Goal: Navigation & Orientation: Find specific page/section

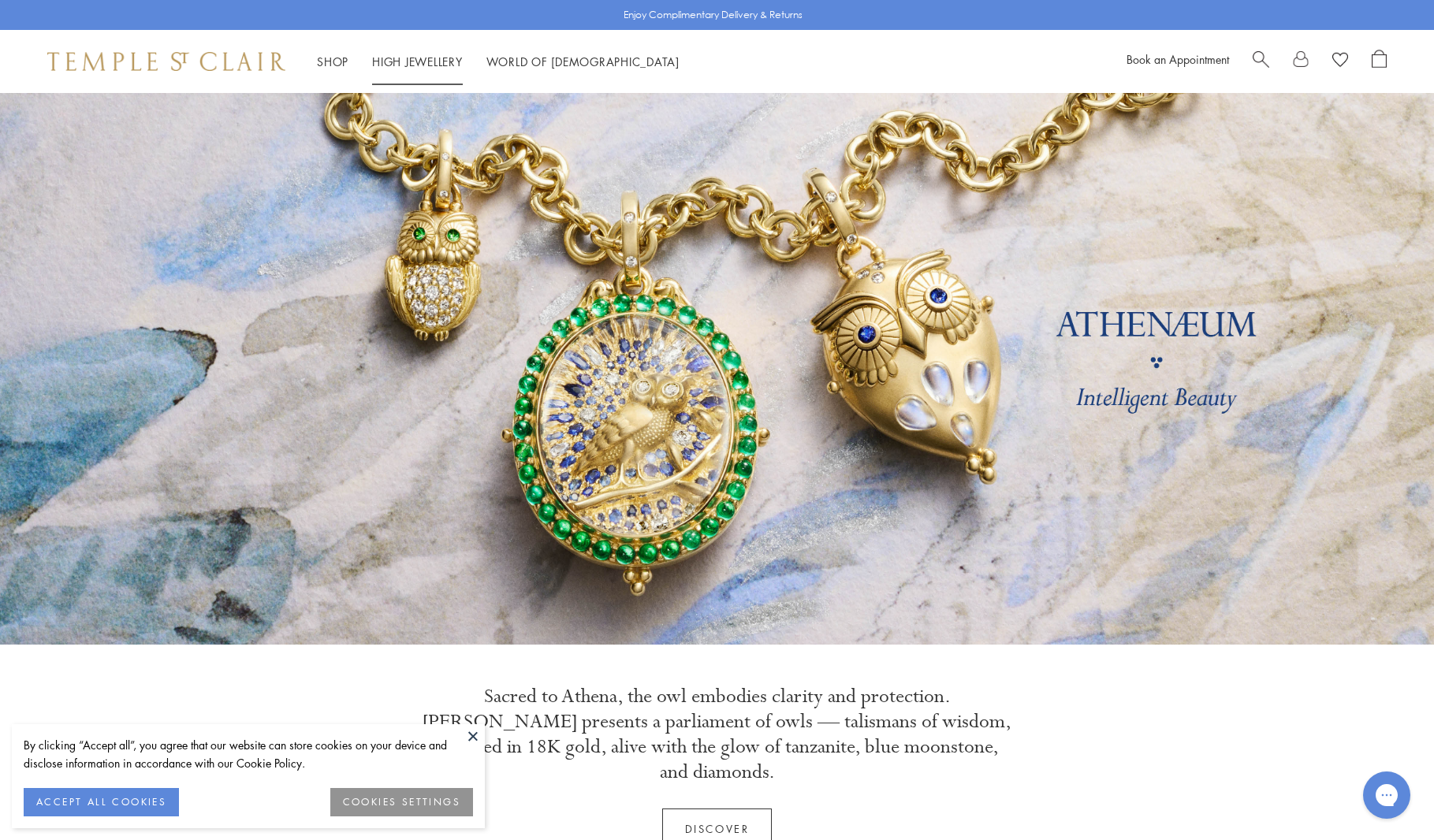
click at [417, 61] on link "High Jewellery High Jewellery" at bounding box center [417, 61] width 90 height 16
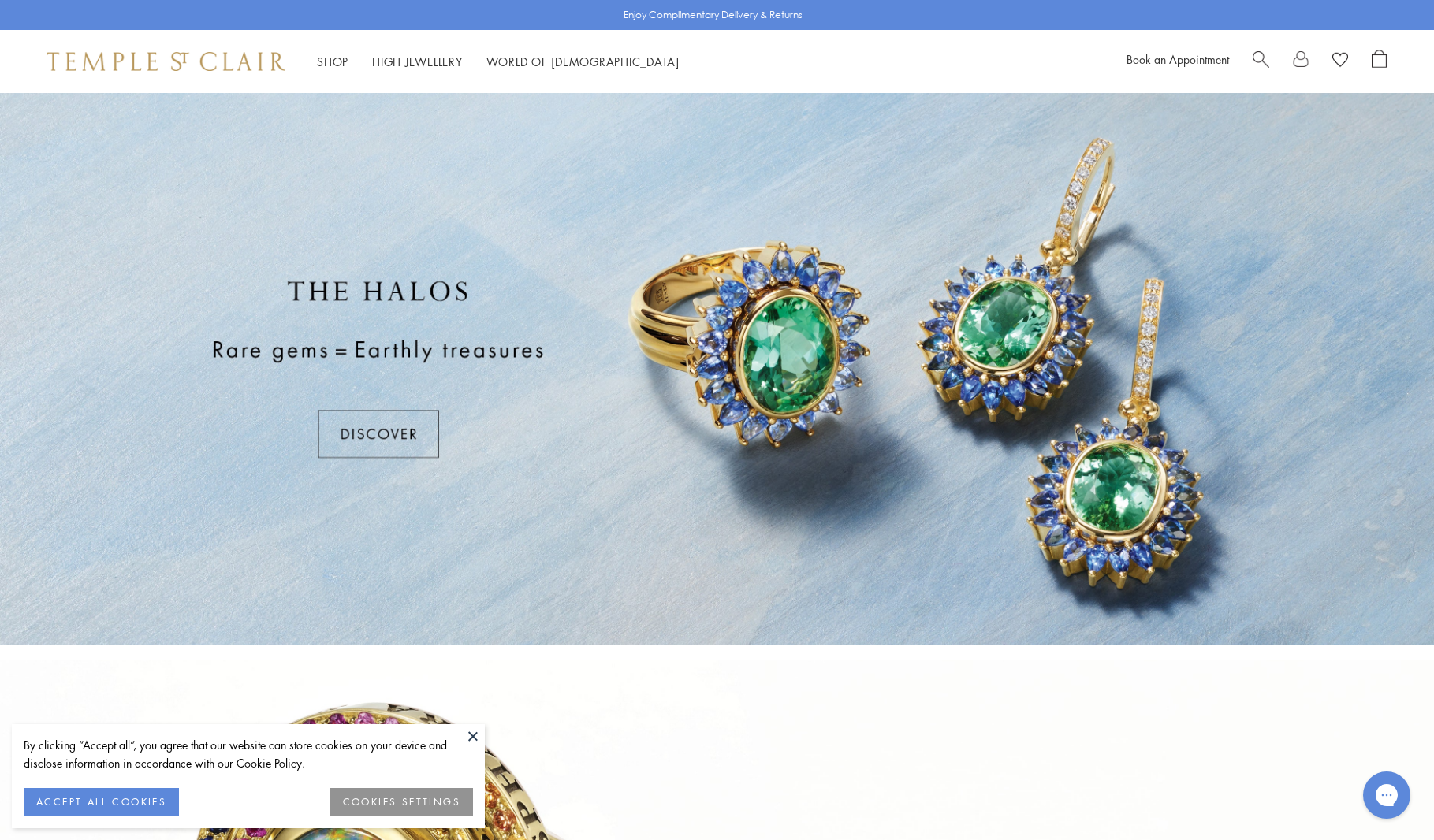
click at [476, 730] on button at bounding box center [473, 736] width 24 height 24
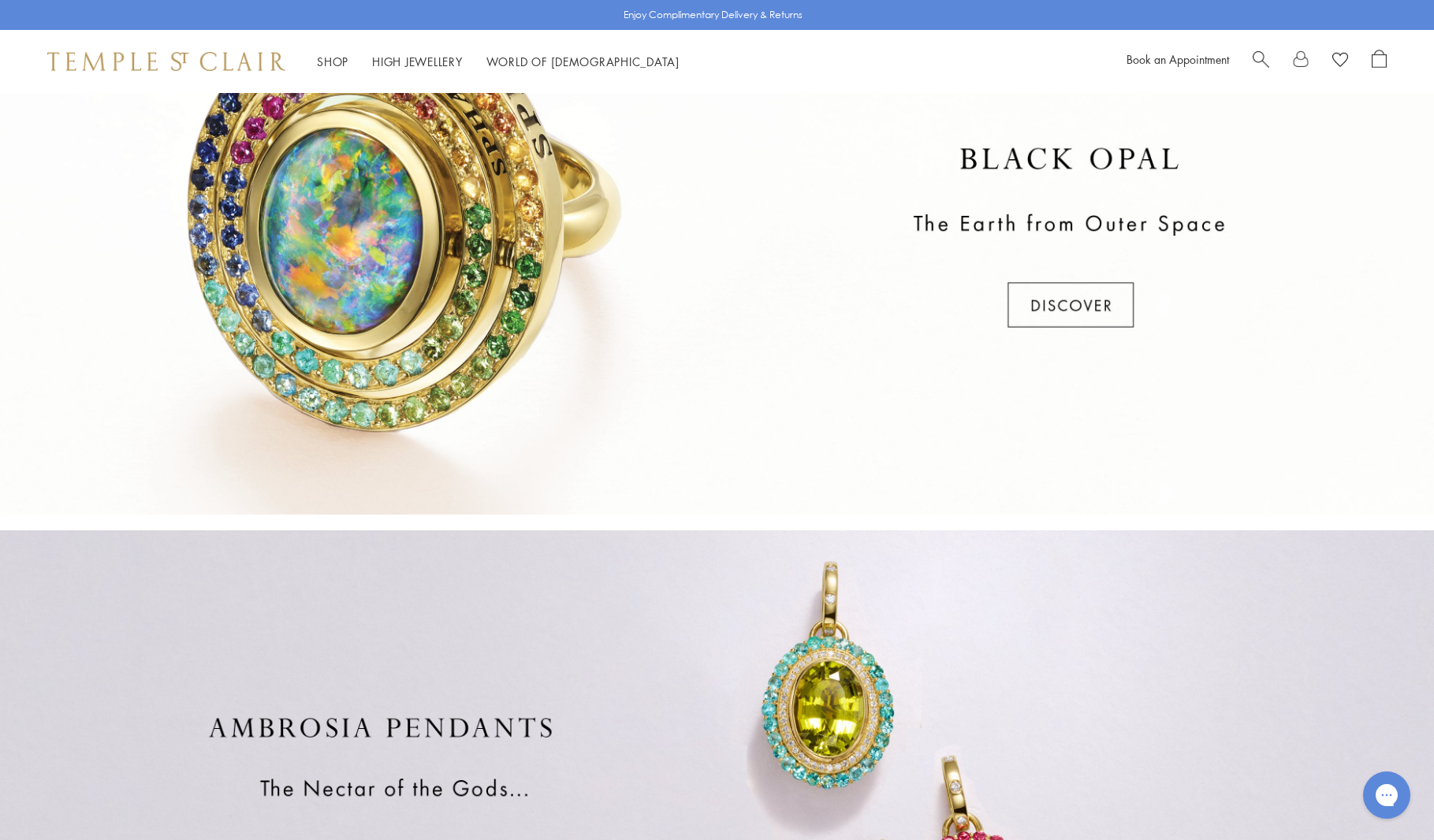
scroll to position [659, 0]
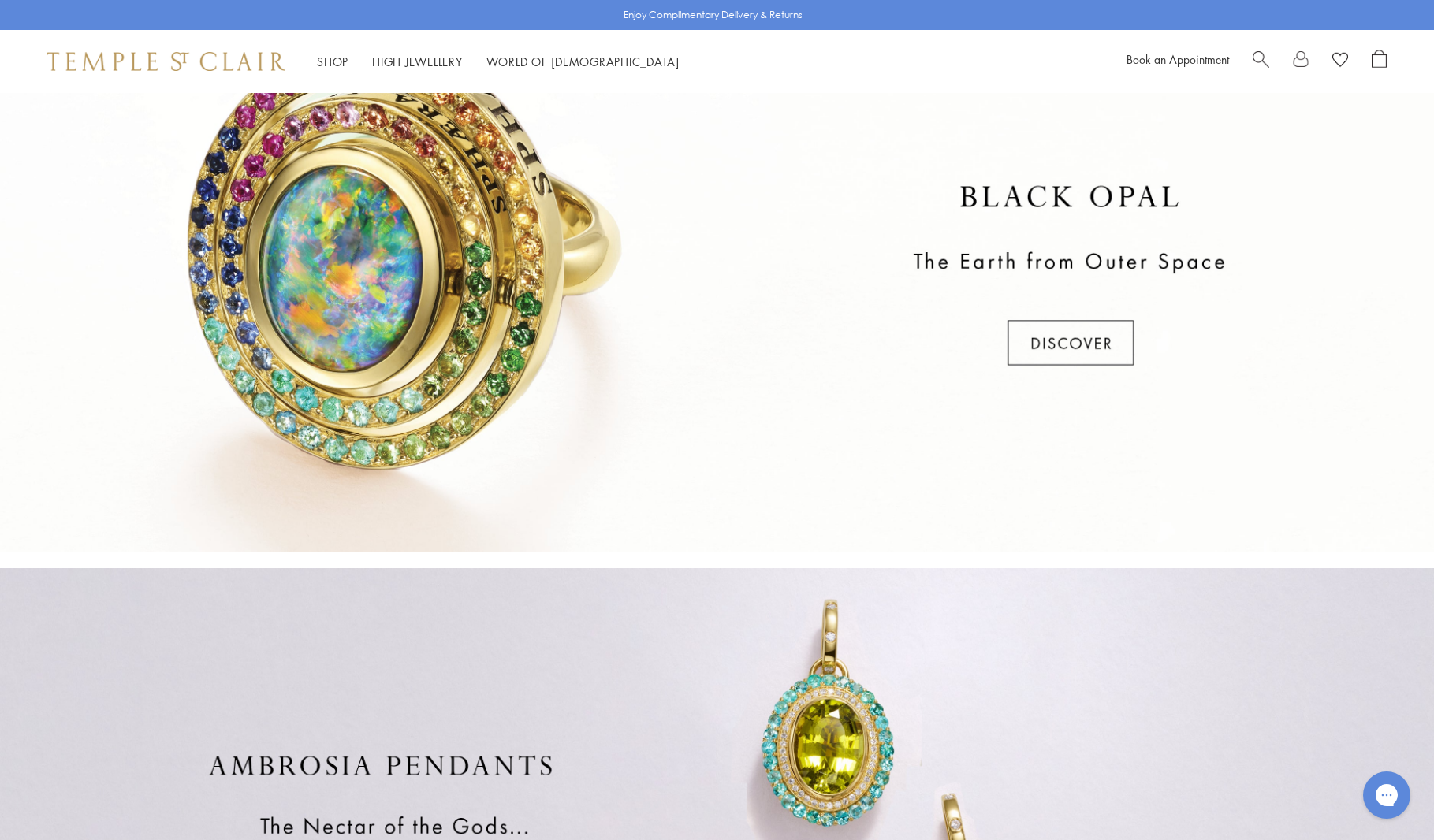
click at [1054, 346] on div at bounding box center [717, 277] width 1434 height 552
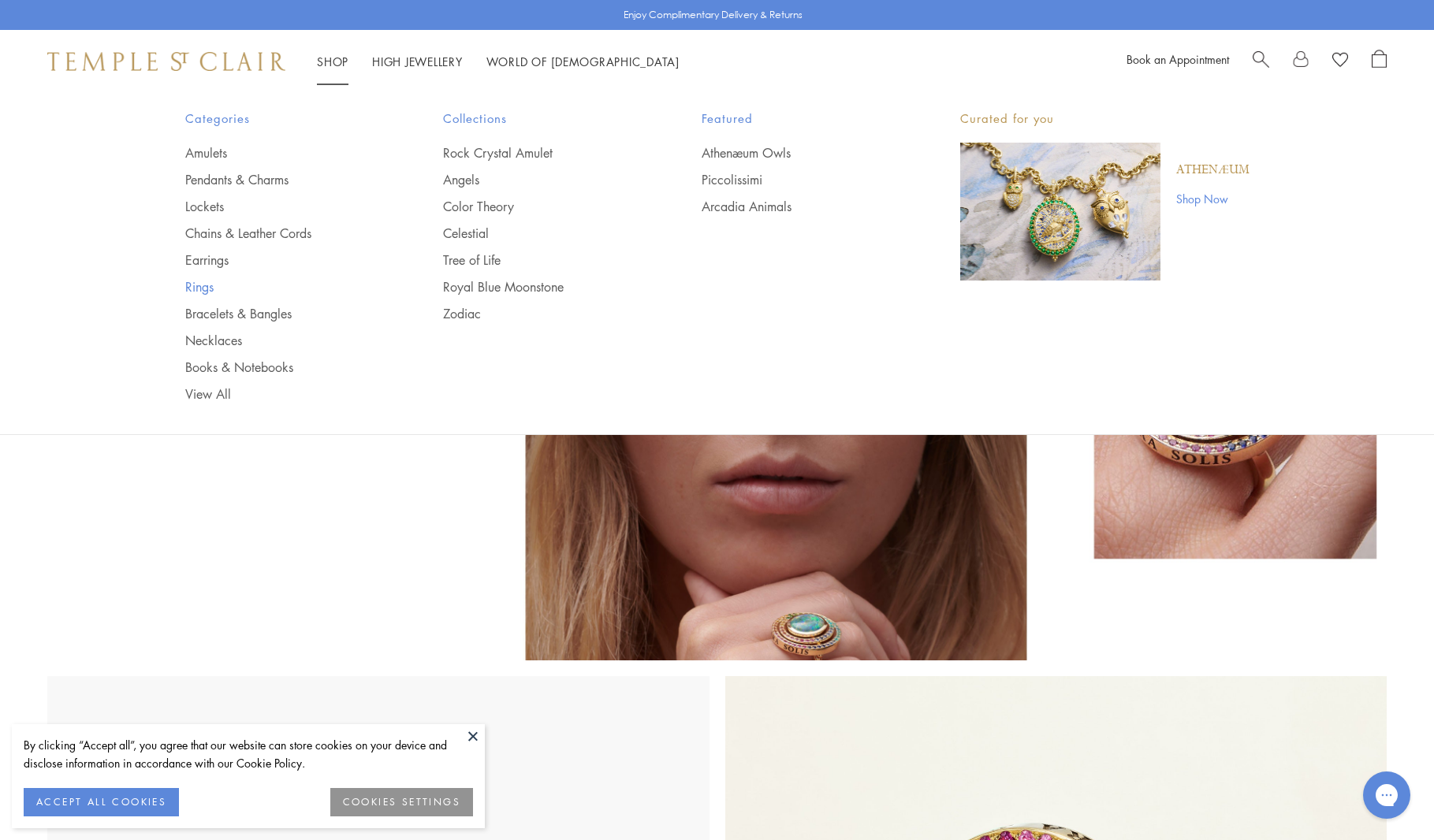
click at [206, 282] on link "Rings" at bounding box center [283, 286] width 196 height 18
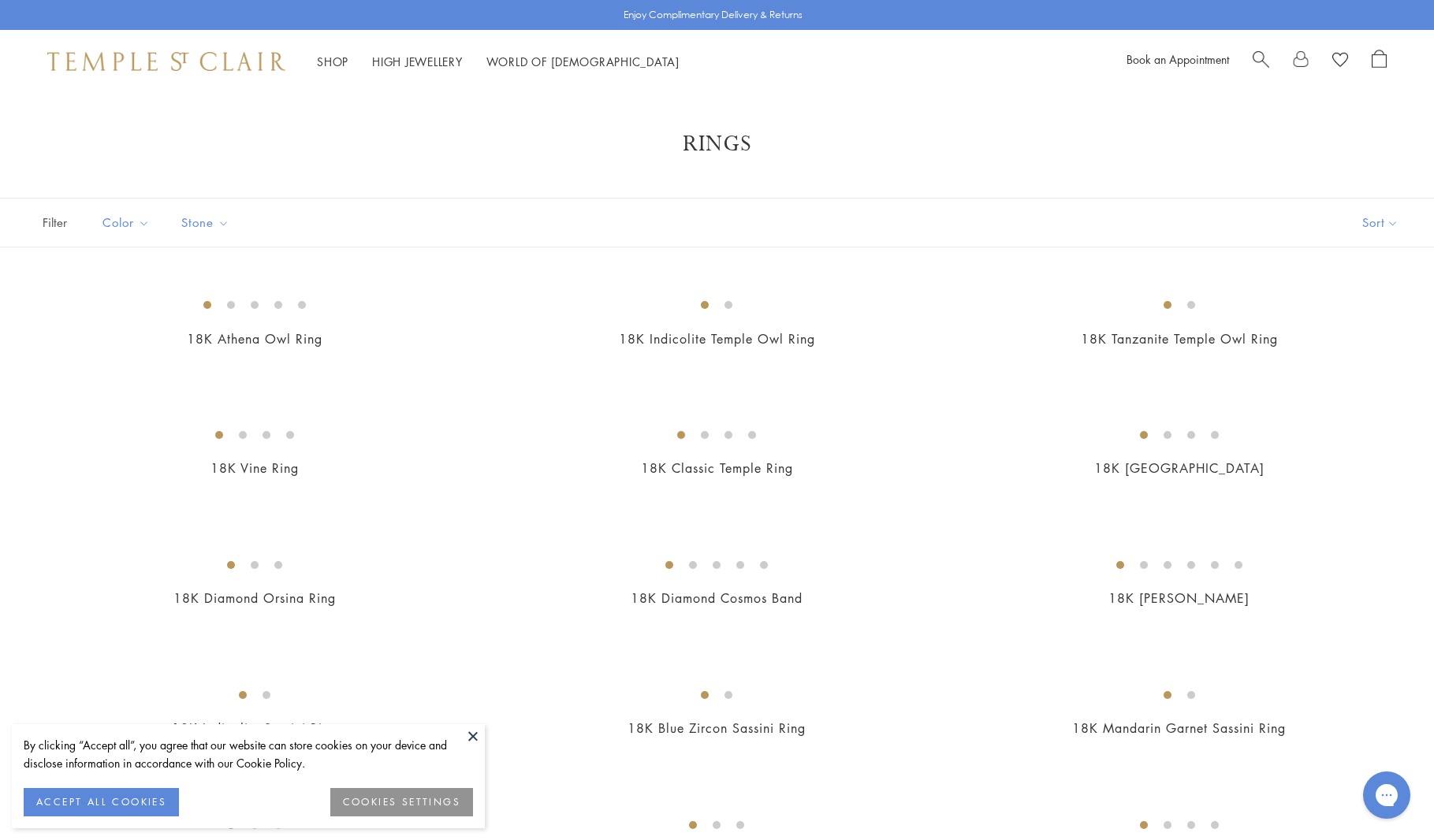
click at [473, 730] on button at bounding box center [473, 736] width 24 height 24
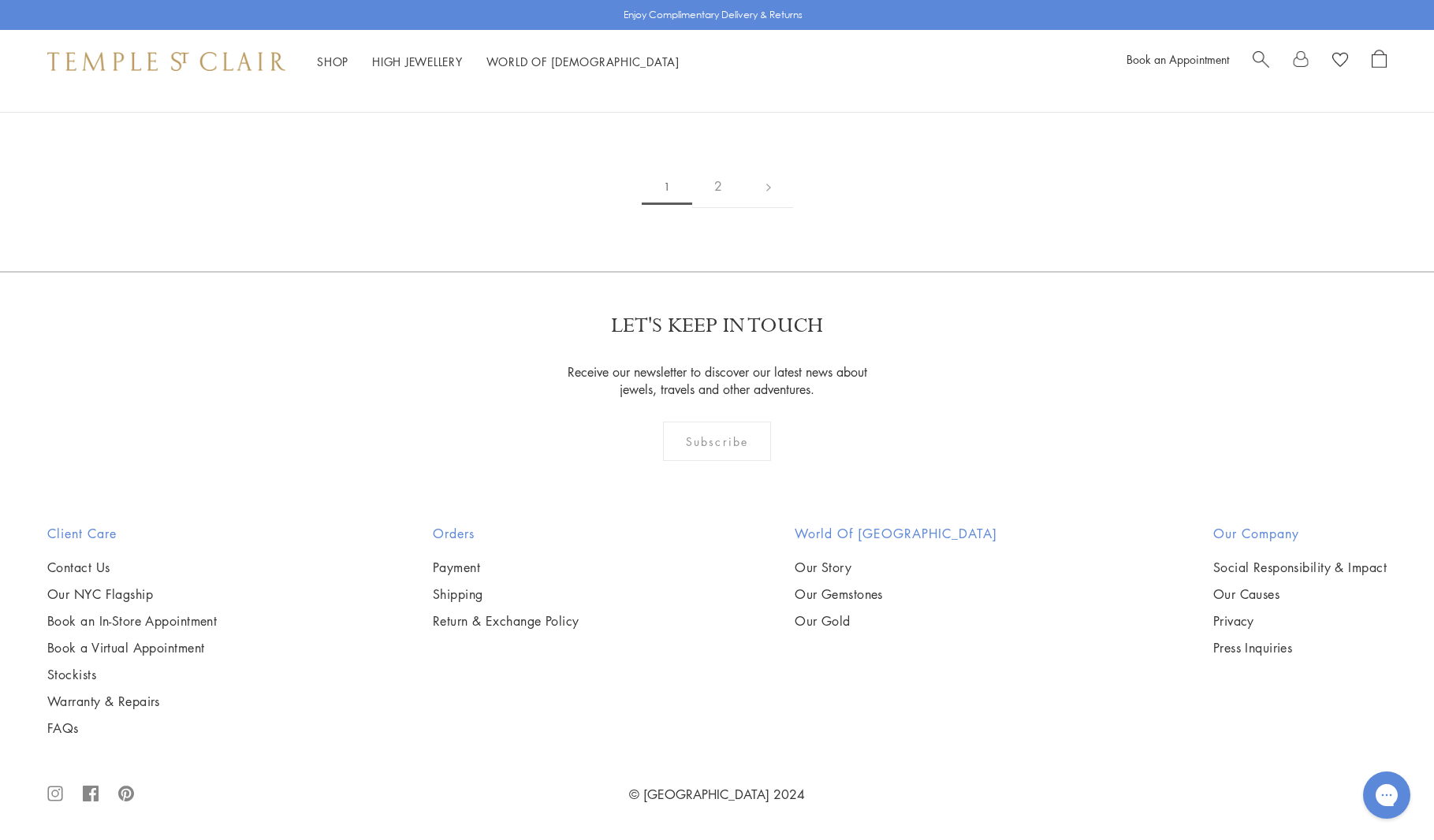
scroll to position [8409, 0]
click at [713, 208] on link "2" at bounding box center [717, 186] width 52 height 43
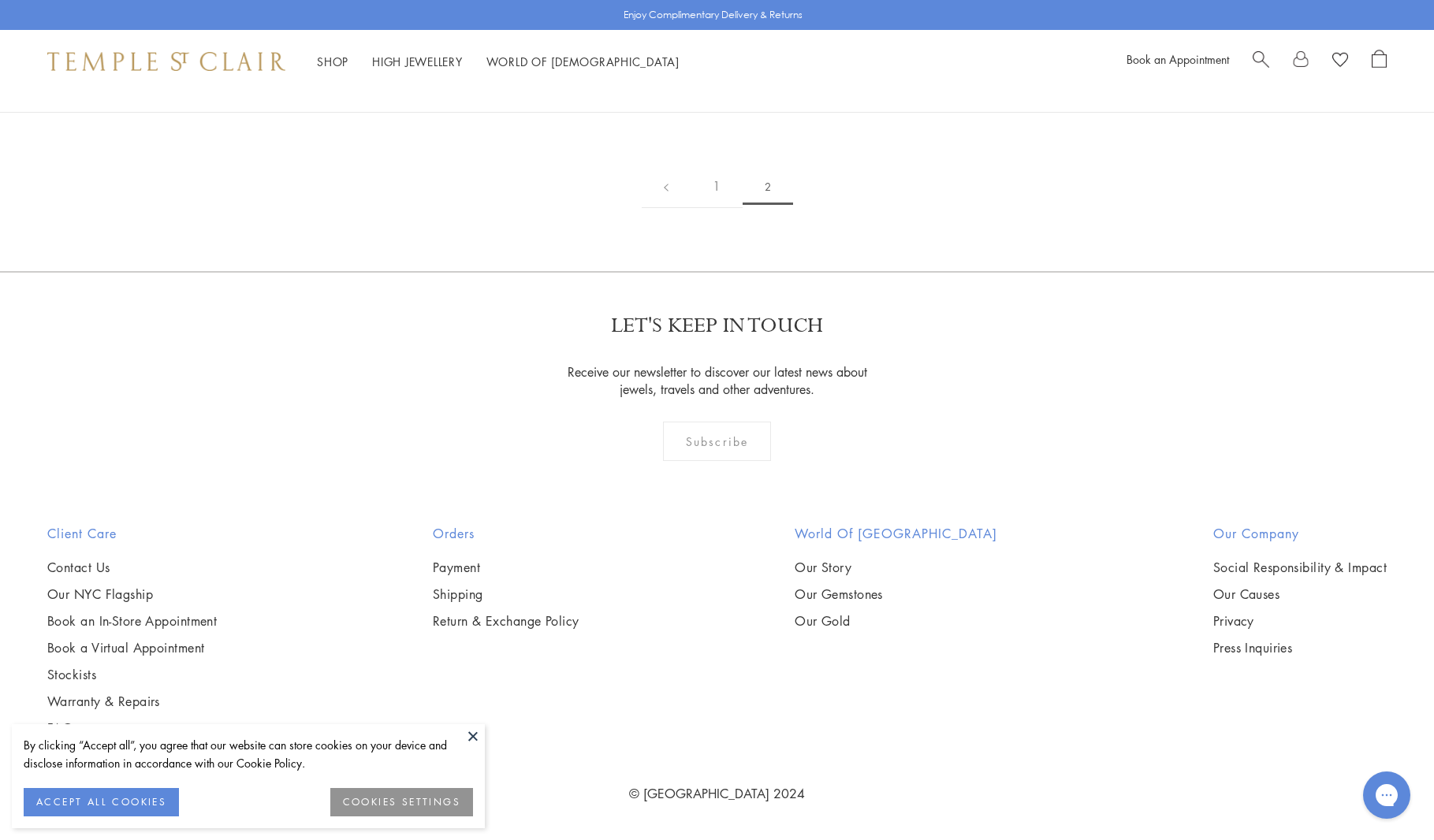
scroll to position [1086, 0]
